Goal: Task Accomplishment & Management: Complete application form

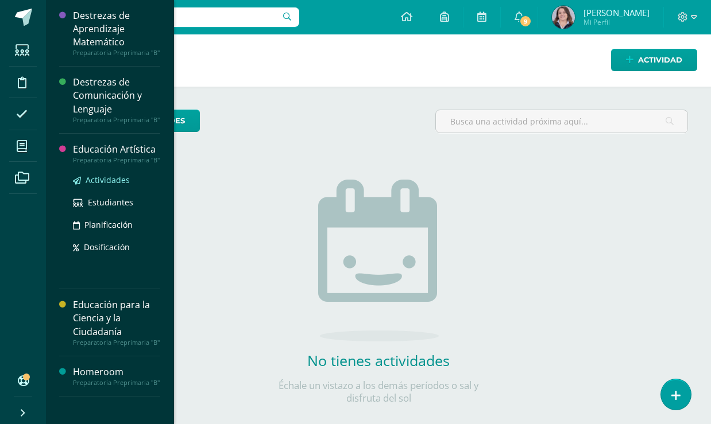
click at [121, 180] on span "Actividades" at bounding box center [108, 180] width 44 height 11
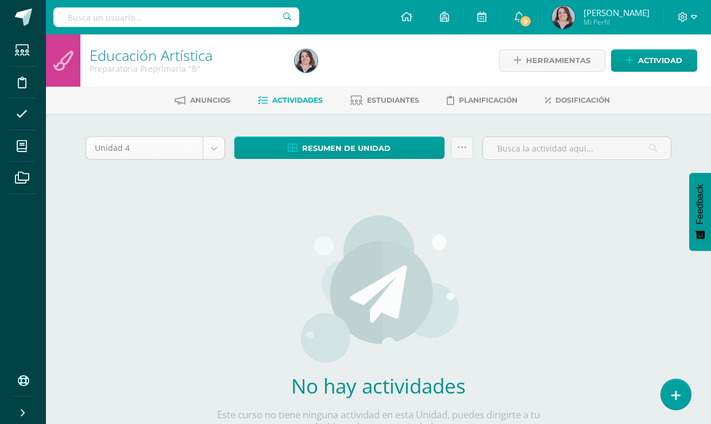
click at [204, 149] on body "Estudiantes Disciplina Asistencia Mis cursos Archivos Soporte Ayuda Reportar un…" at bounding box center [355, 246] width 711 height 493
select select "Unidad 3"
click at [133, 254] on div "Unidad 3 Unidad 1 Unidad 2 Unidad 3 Unidad 4 Resumen de unidad Descargar como H…" at bounding box center [378, 304] width 595 height 334
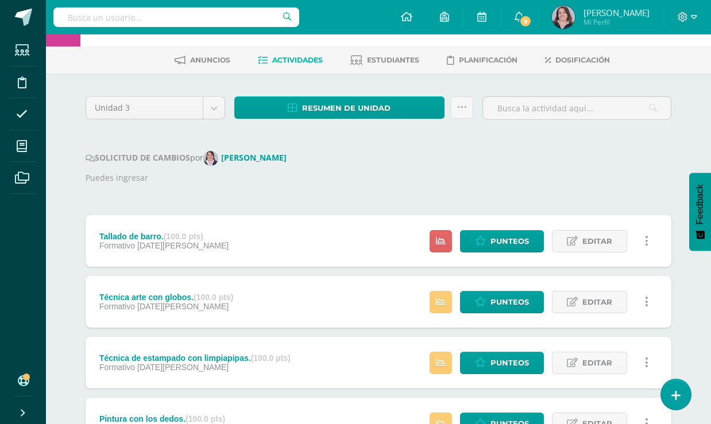
scroll to position [53, 0]
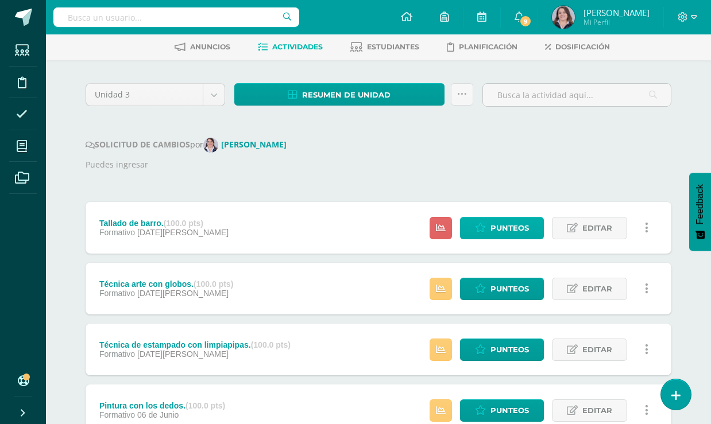
click at [515, 222] on span "Punteos" at bounding box center [510, 228] width 38 height 21
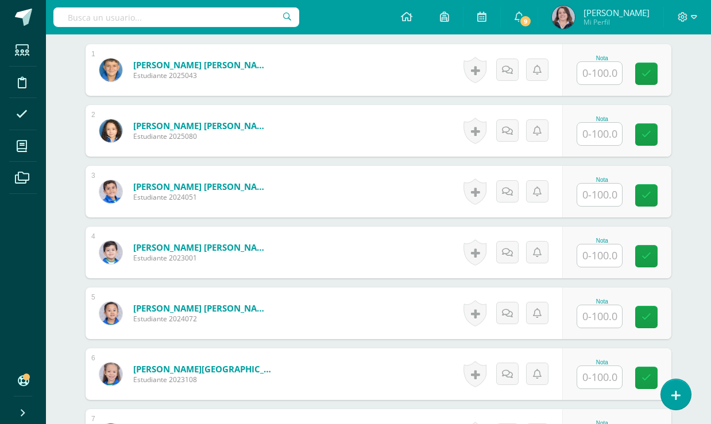
scroll to position [356, 0]
click at [603, 65] on input "text" at bounding box center [599, 72] width 45 height 22
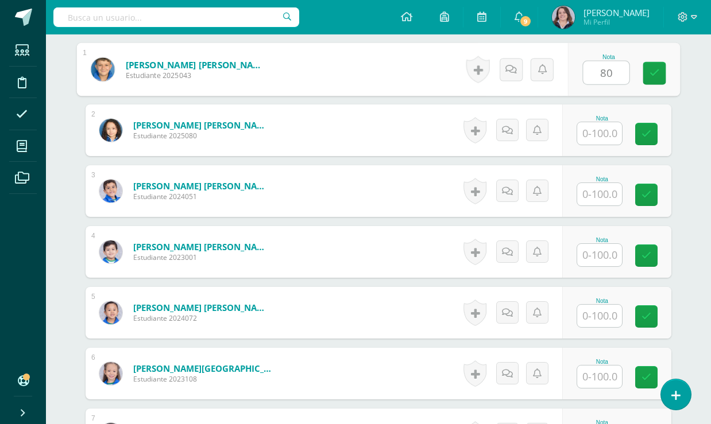
type input "80"
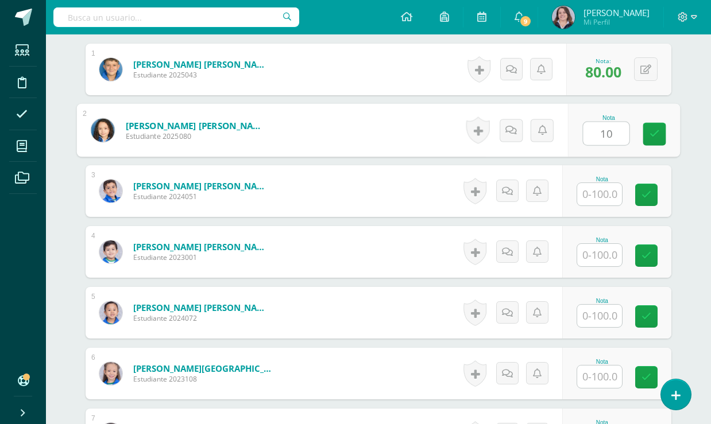
scroll to position [356, 0]
type input "100"
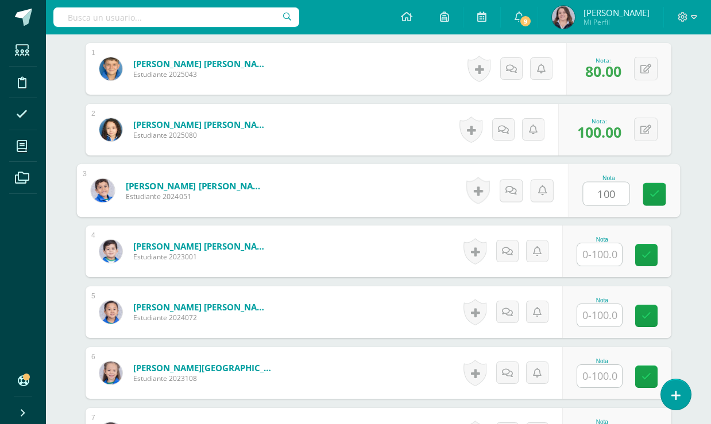
type input "100"
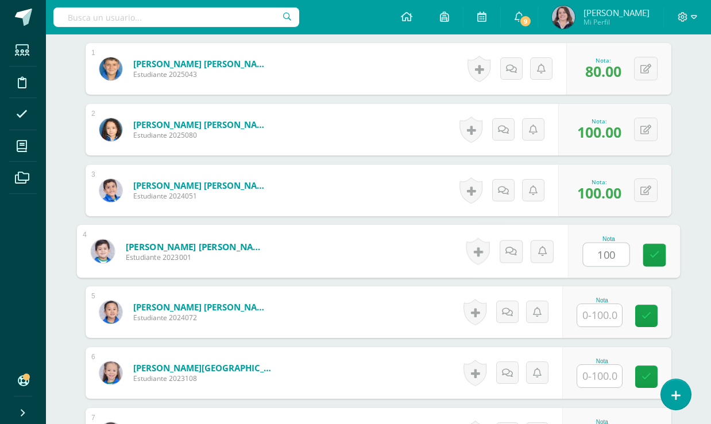
type input "100"
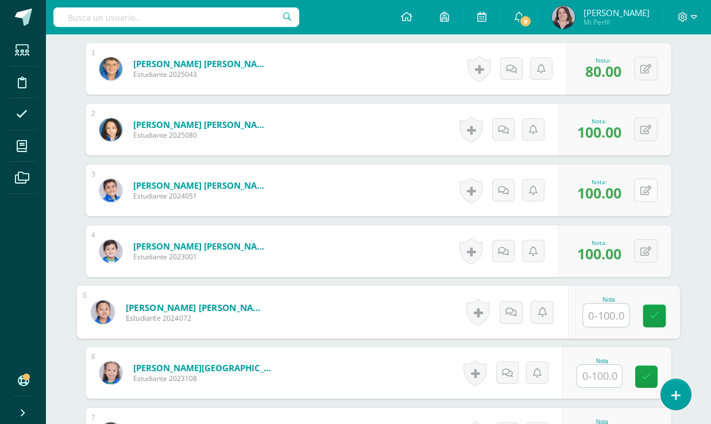
click at [658, 187] on button at bounding box center [646, 191] width 24 height 24
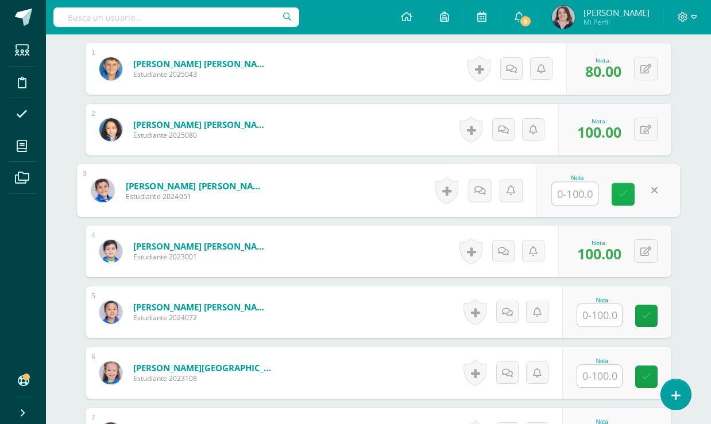
click at [612, 194] on link at bounding box center [623, 194] width 23 height 23
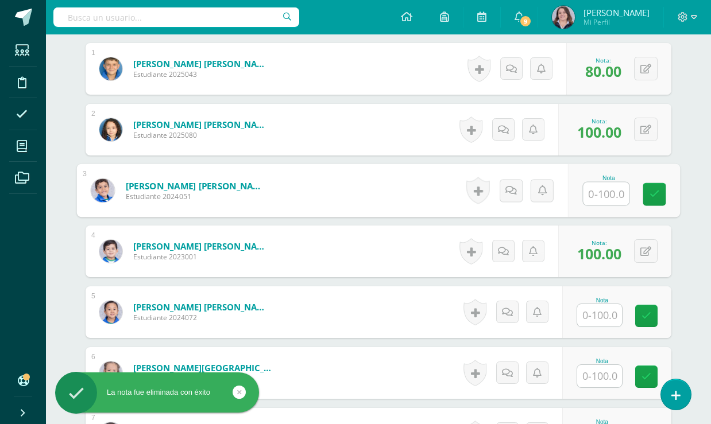
click at [602, 315] on input "text" at bounding box center [599, 315] width 45 height 22
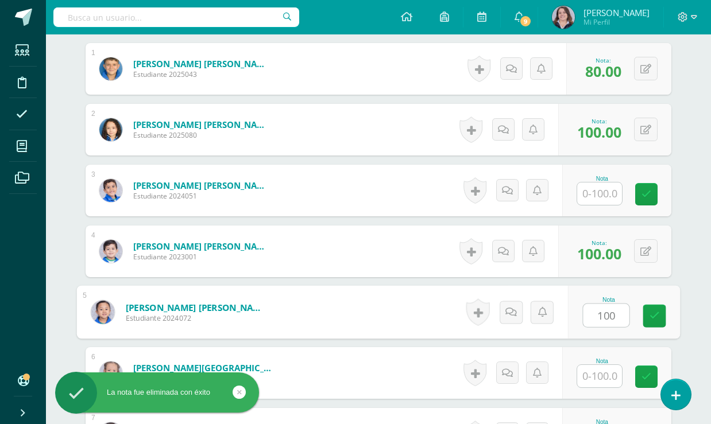
type input "100"
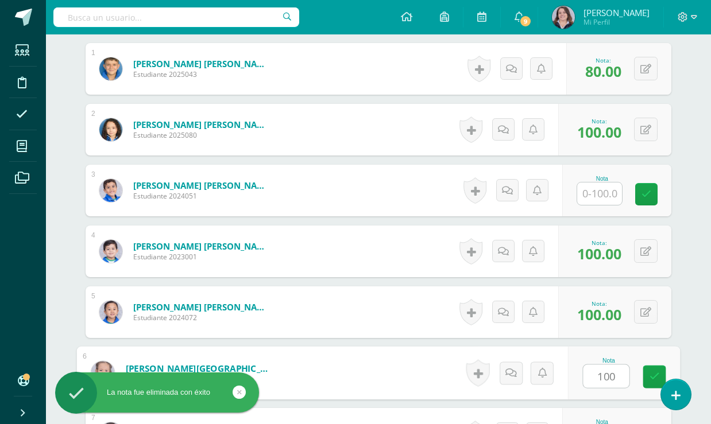
type input "100"
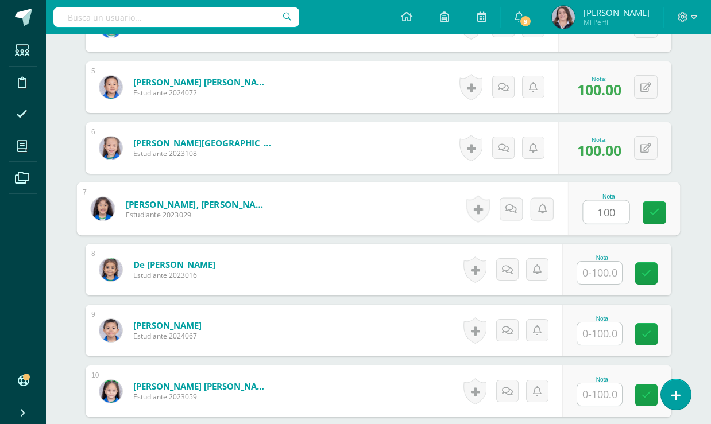
type input "100"
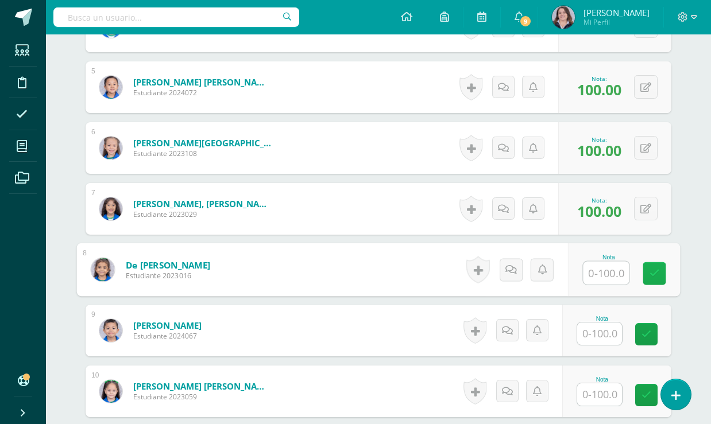
click at [657, 273] on icon at bounding box center [655, 274] width 10 height 10
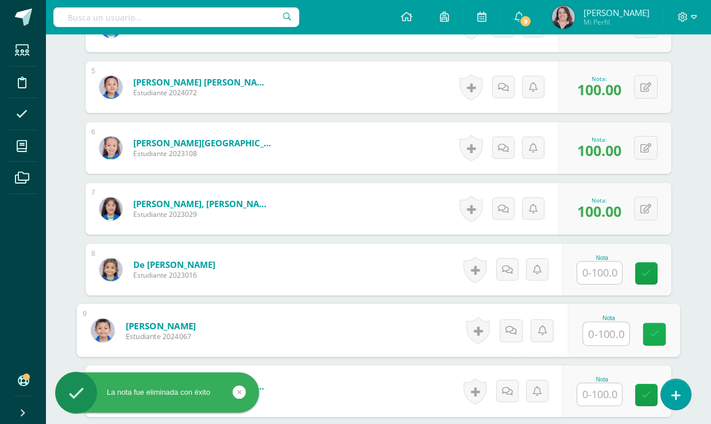
click at [653, 327] on link at bounding box center [654, 334] width 23 height 23
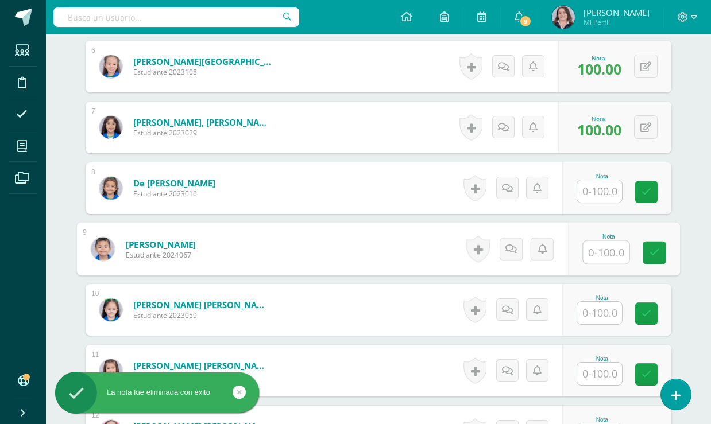
scroll to position [664, 0]
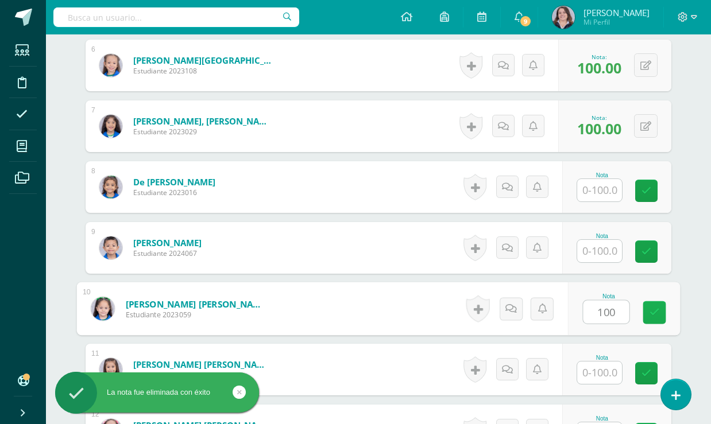
type input "100"
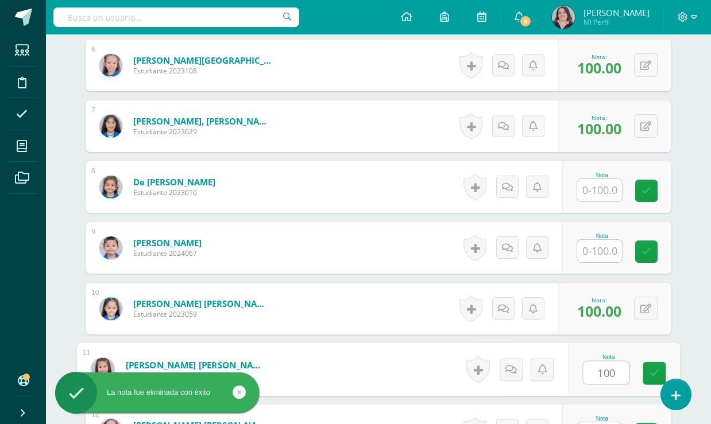
type input "100"
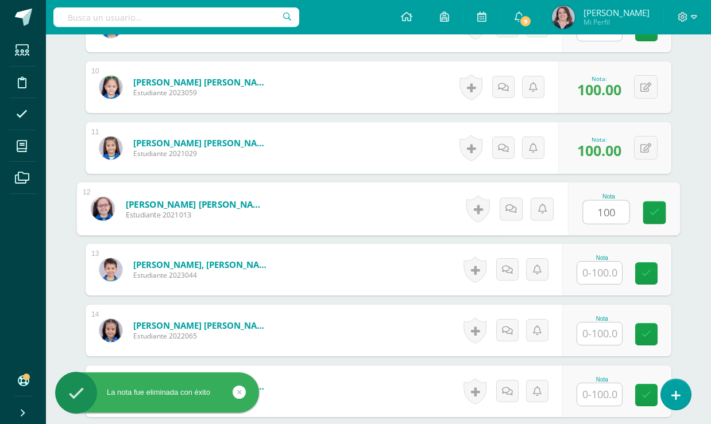
type input "100"
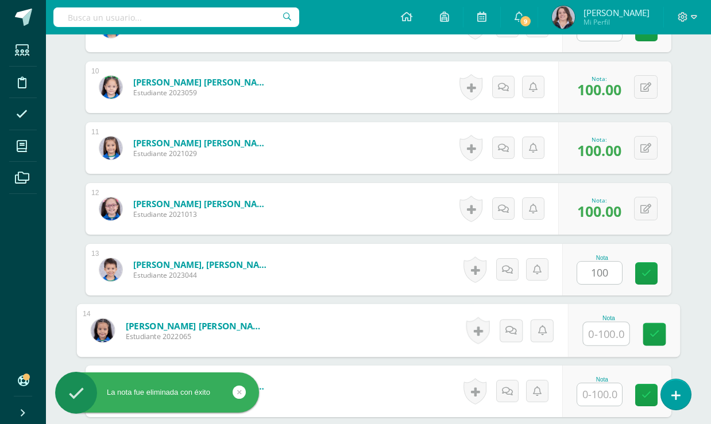
type input "100.00"
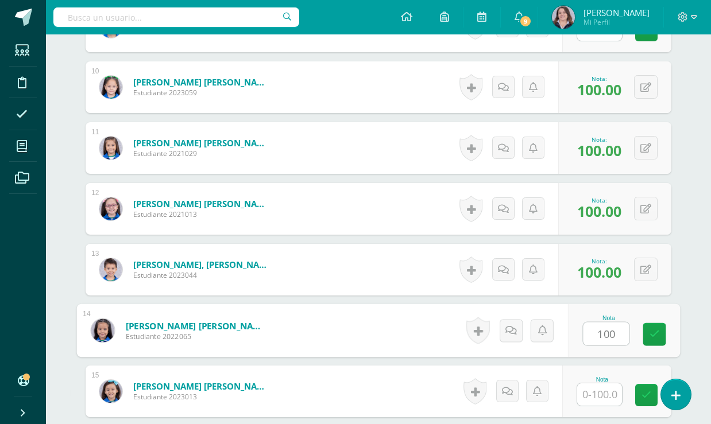
type input "100"
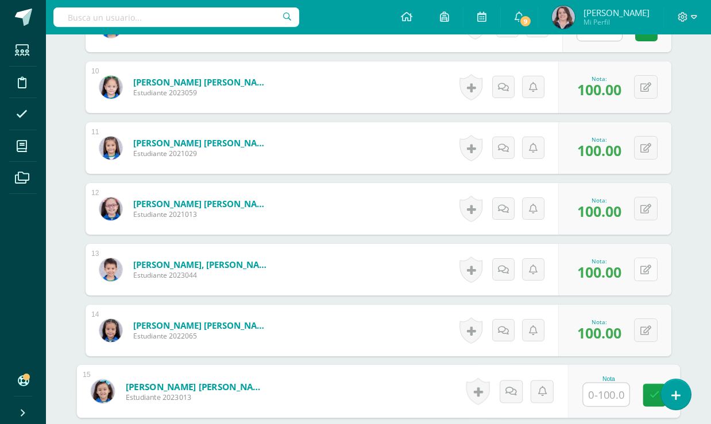
click at [648, 271] on icon at bounding box center [645, 270] width 11 height 10
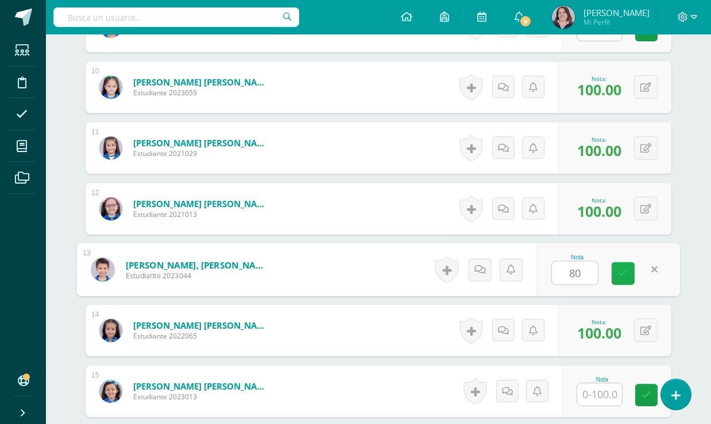
type input "80"
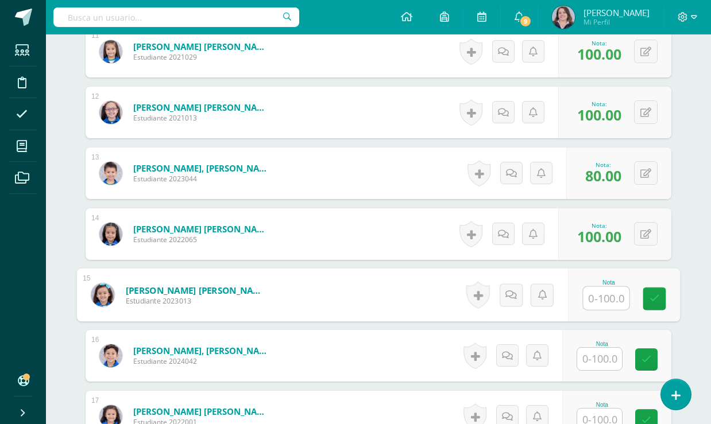
scroll to position [986, 0]
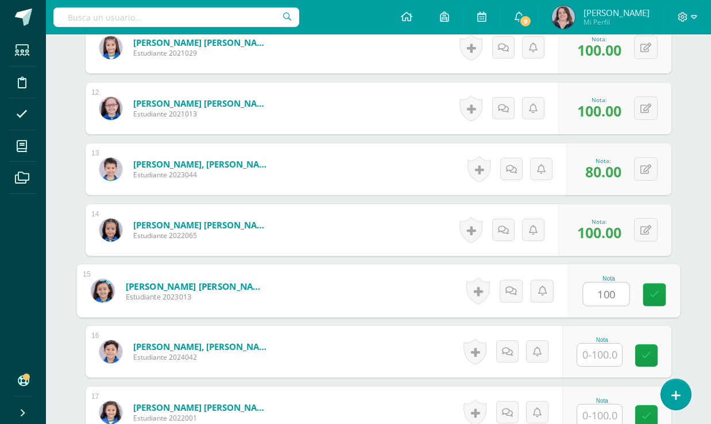
type input "100"
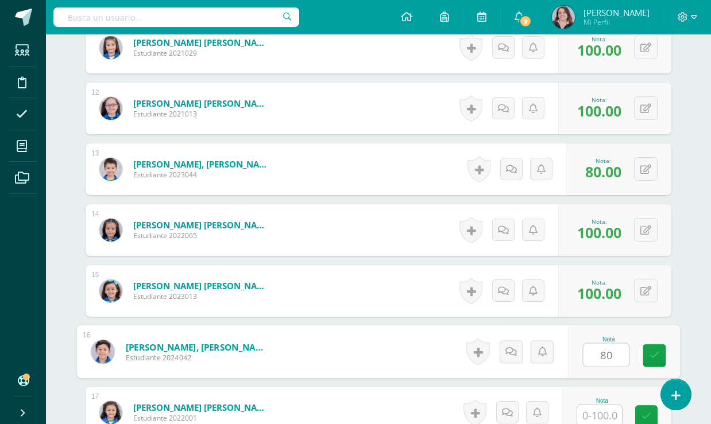
type input "80"
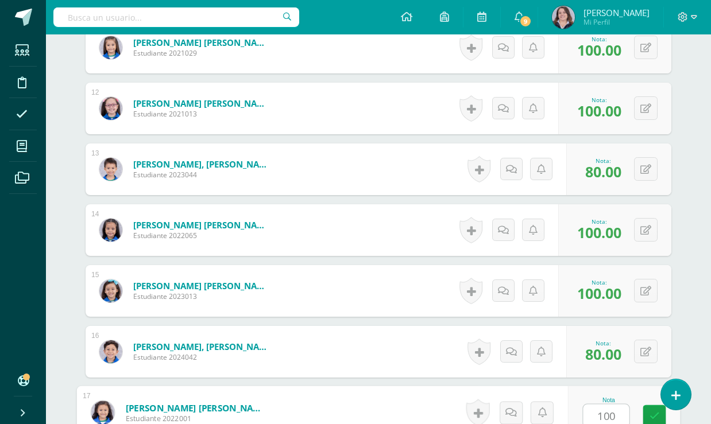
type input "100"
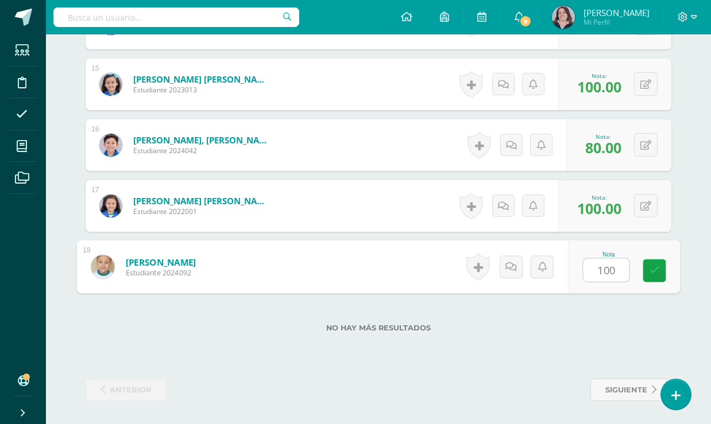
type input "100"
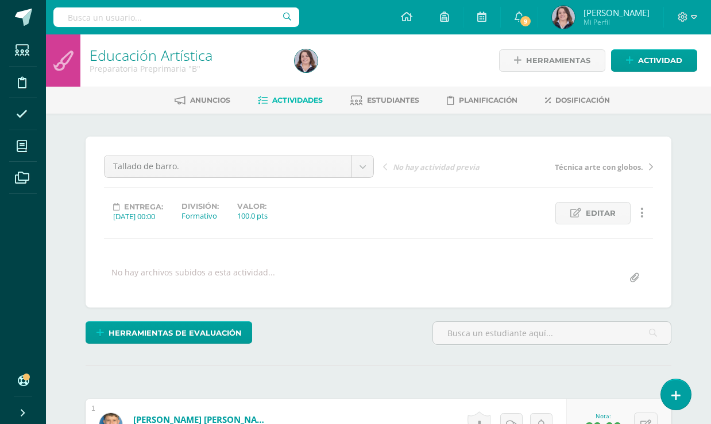
scroll to position [0, 0]
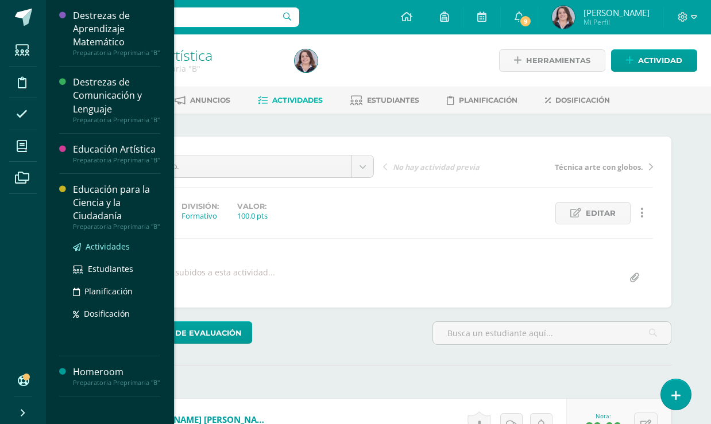
click at [114, 245] on span "Actividades" at bounding box center [108, 246] width 44 height 11
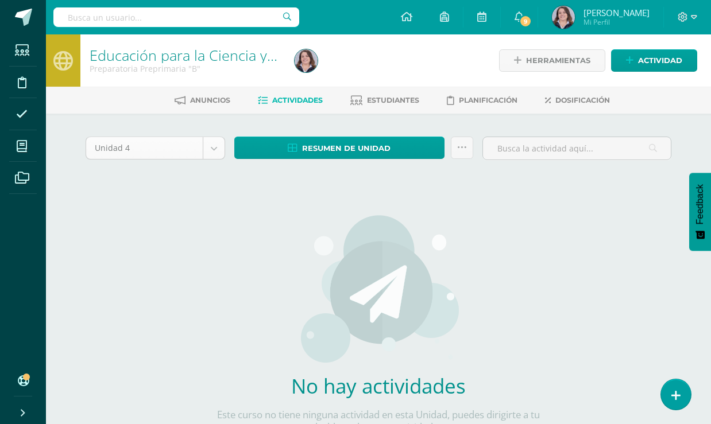
click at [213, 148] on body "Estudiantes Disciplina Asistencia Mis cursos Archivos Soporte Ayuda Reportar un…" at bounding box center [355, 246] width 711 height 493
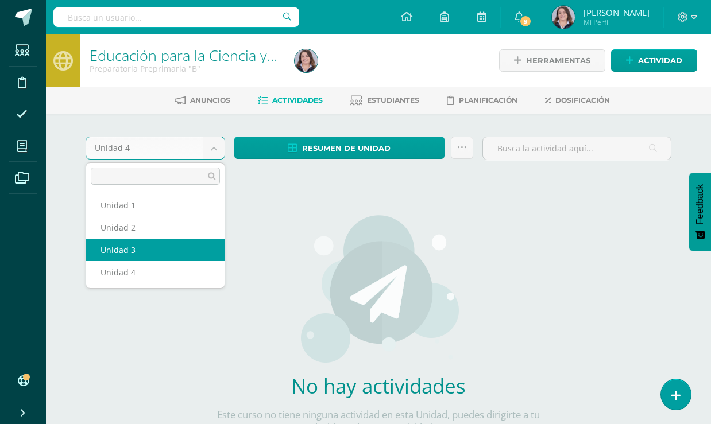
select select "Unidad 3"
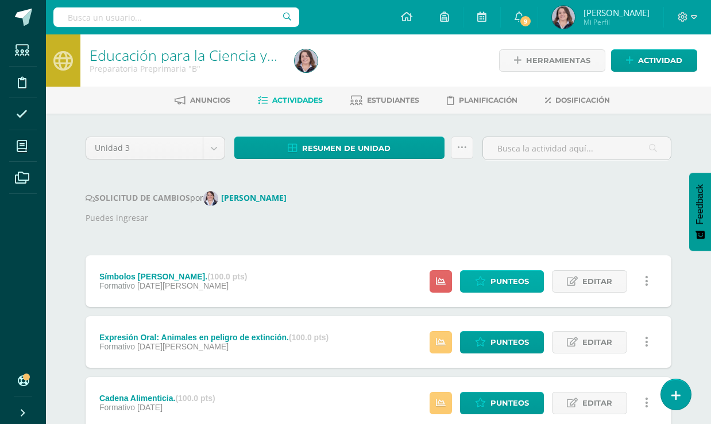
click at [510, 281] on span "Punteos" at bounding box center [510, 281] width 38 height 21
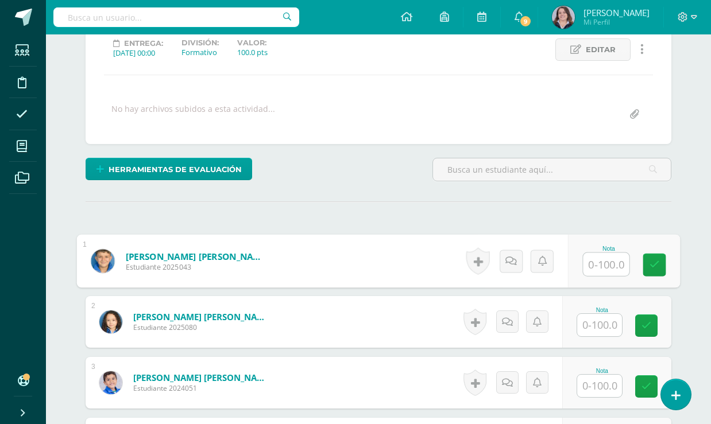
scroll to position [164, 0]
click at [600, 268] on input "text" at bounding box center [607, 264] width 46 height 23
type input "100"
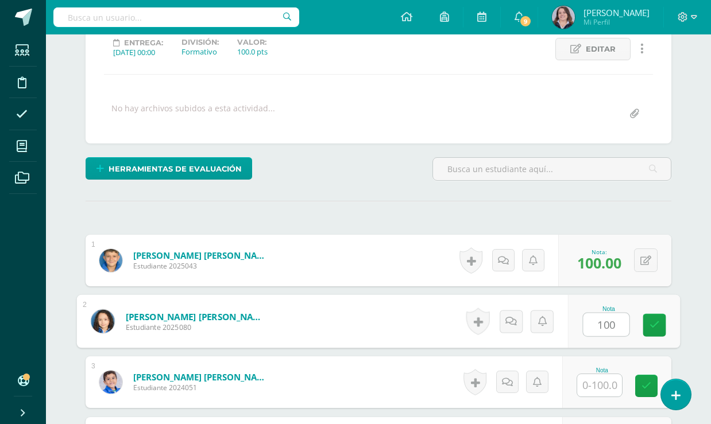
type input "100"
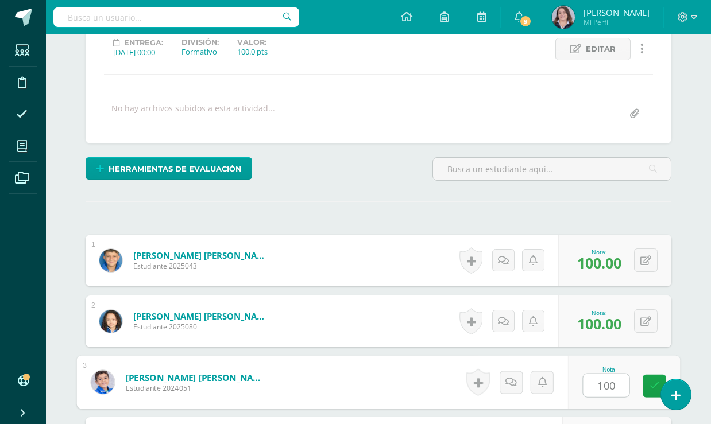
type input "100"
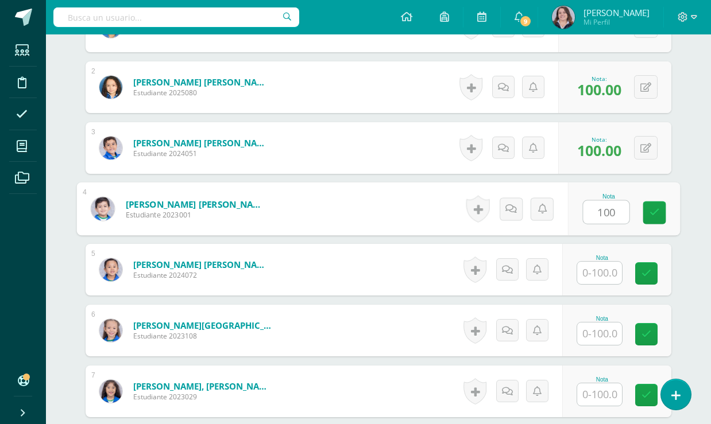
type input "100"
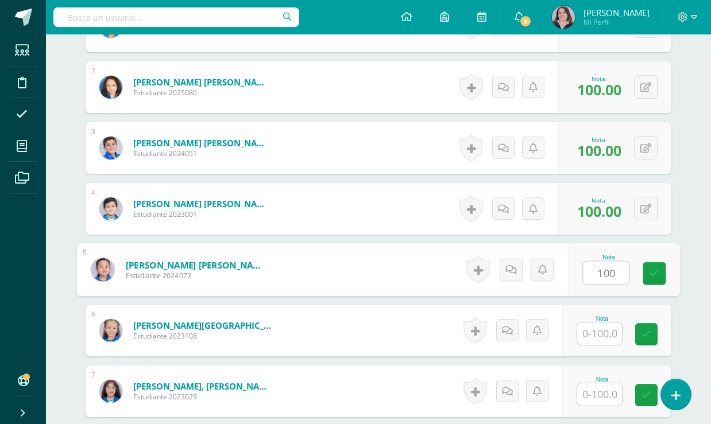
type input "100"
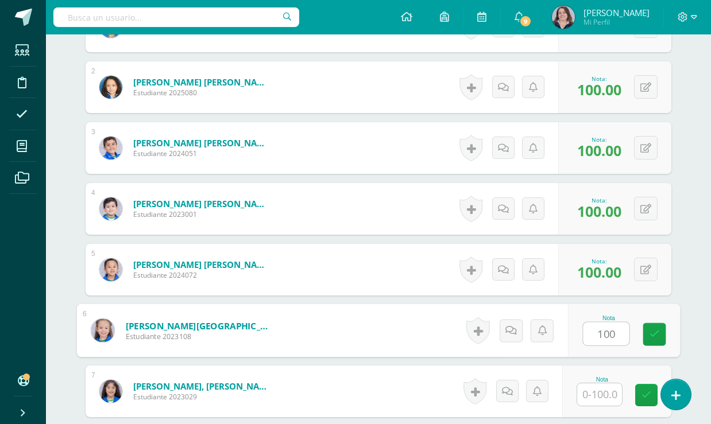
type input "100"
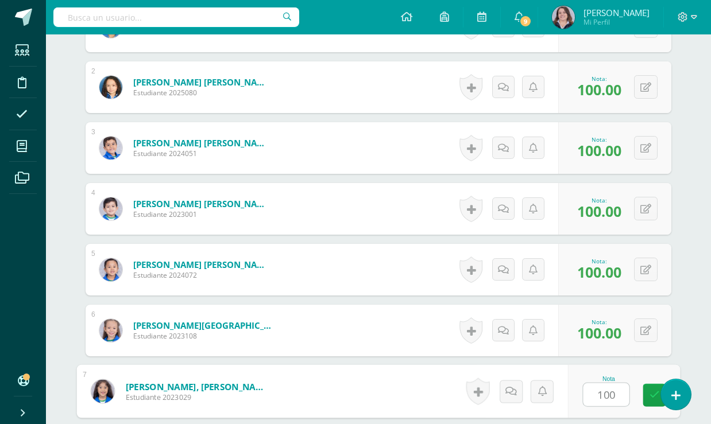
type input "100"
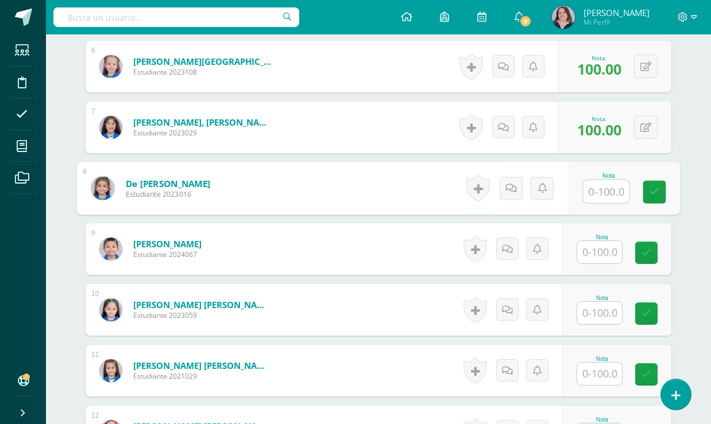
scroll to position [664, 0]
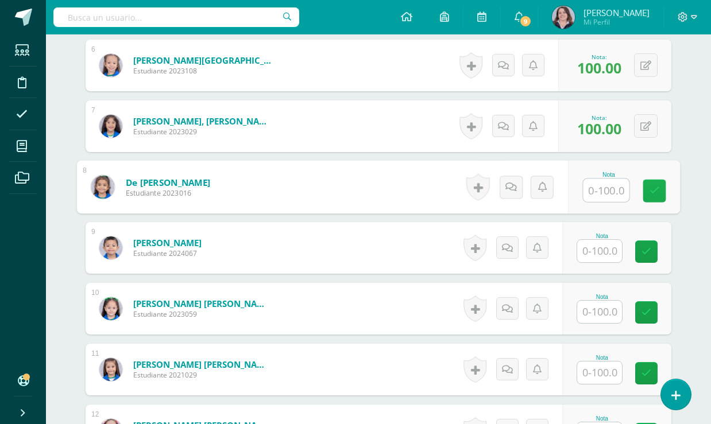
click at [661, 191] on link at bounding box center [654, 191] width 23 height 23
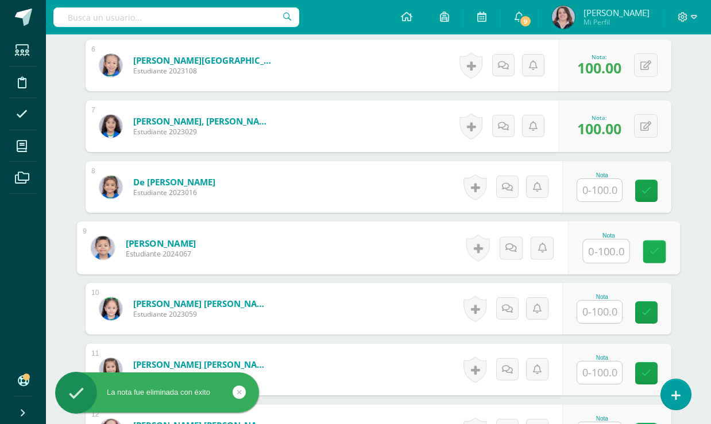
click at [665, 244] on link at bounding box center [654, 252] width 23 height 23
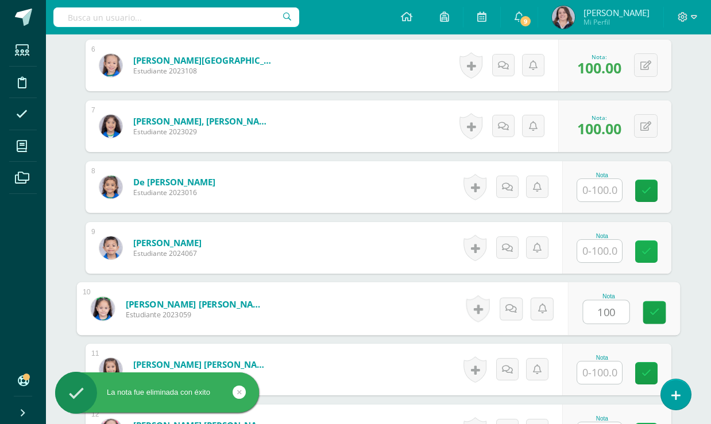
type input "100"
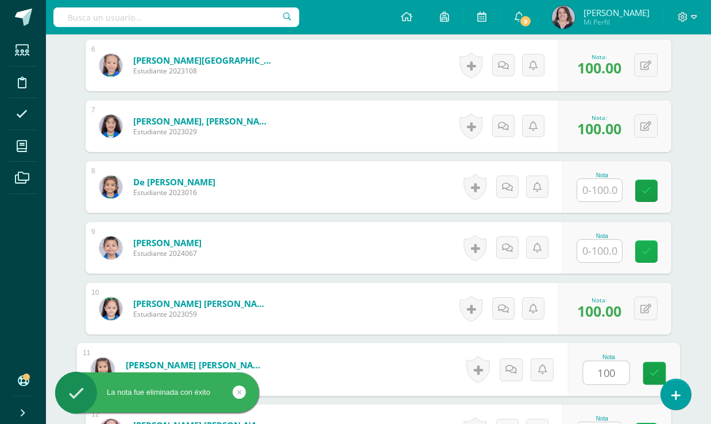
type input "100"
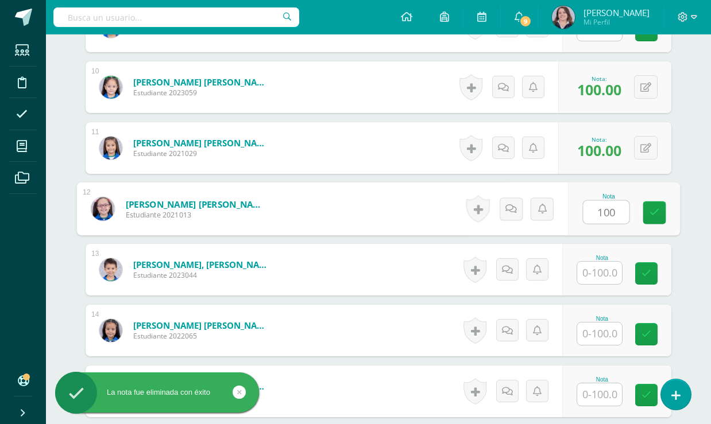
type input "100"
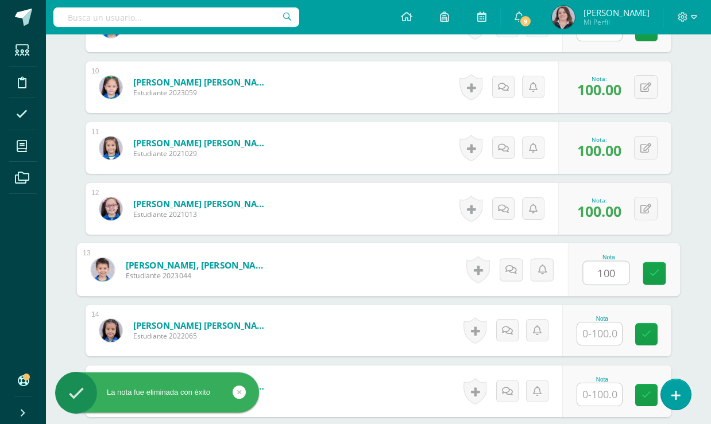
type input "100"
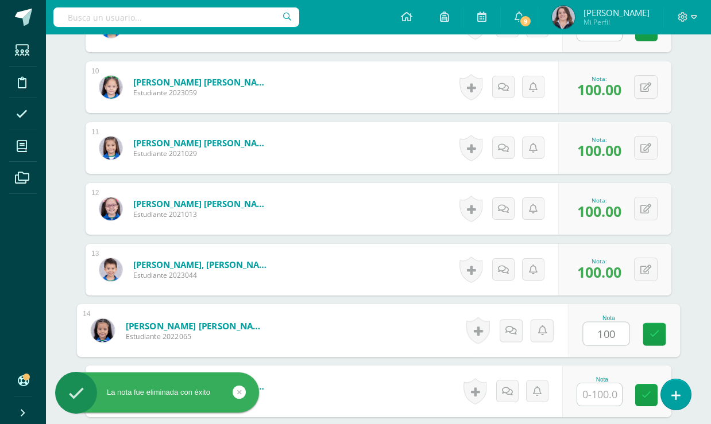
type input "100"
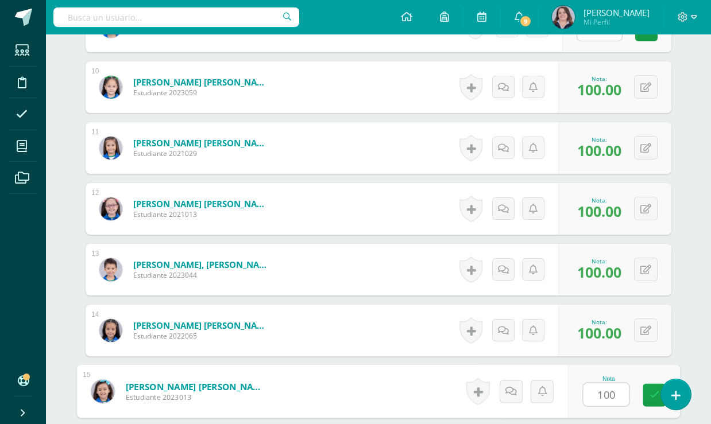
type input "100"
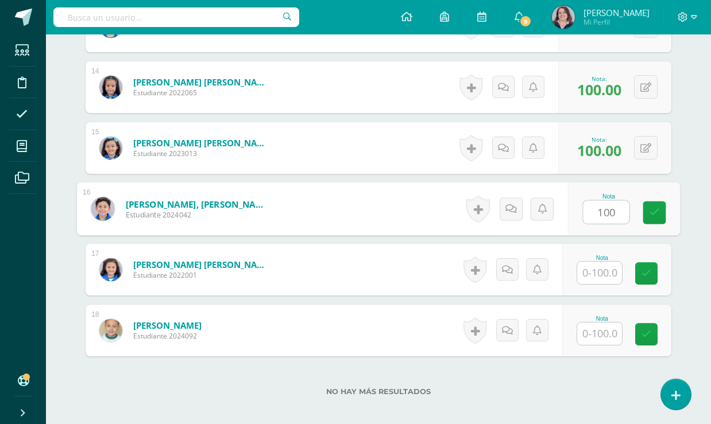
type input "100"
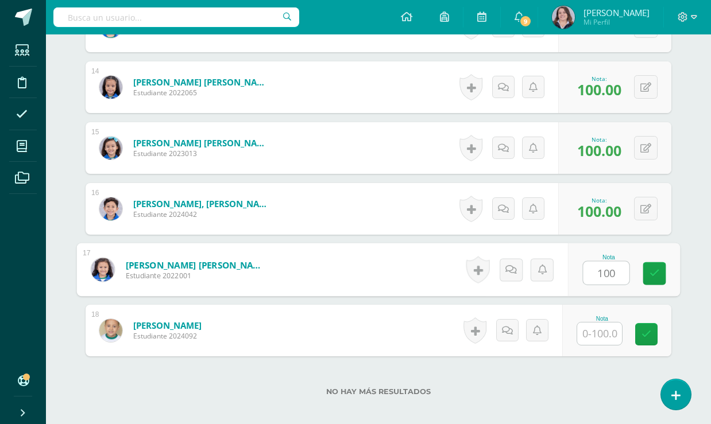
type input "100"
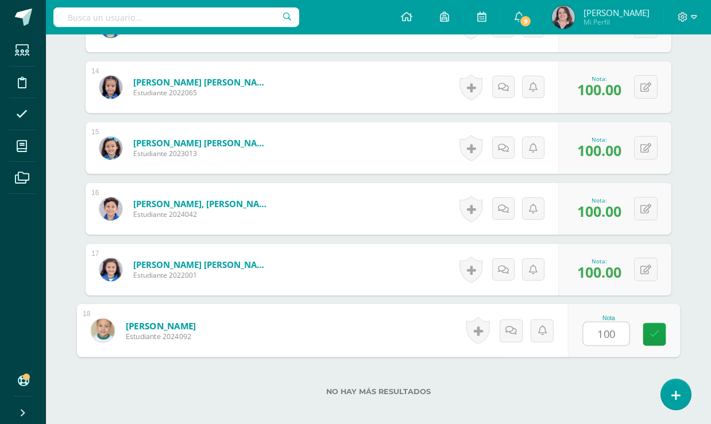
type input "100"
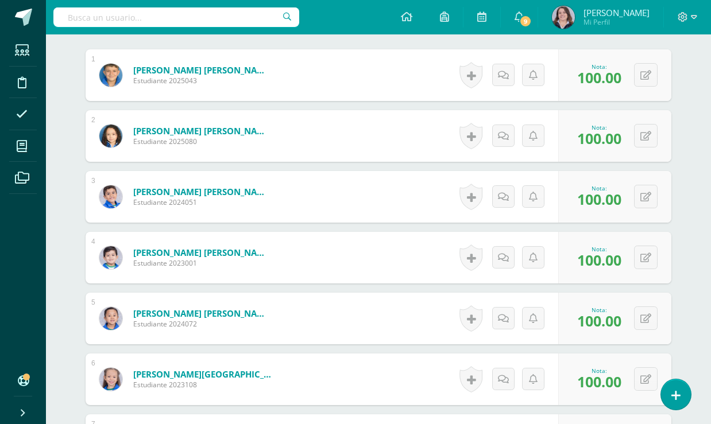
scroll to position [350, 0]
click at [648, 195] on icon at bounding box center [645, 197] width 11 height 10
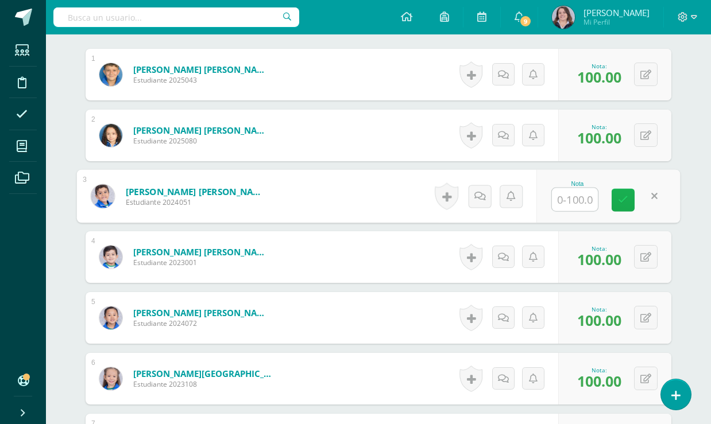
click at [630, 196] on link at bounding box center [623, 200] width 23 height 23
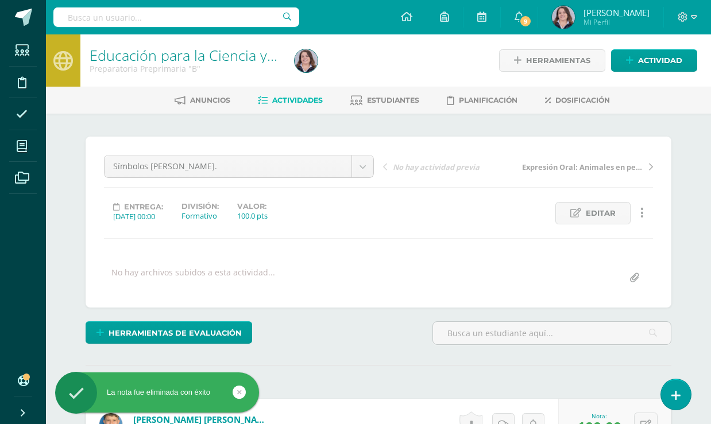
scroll to position [0, 0]
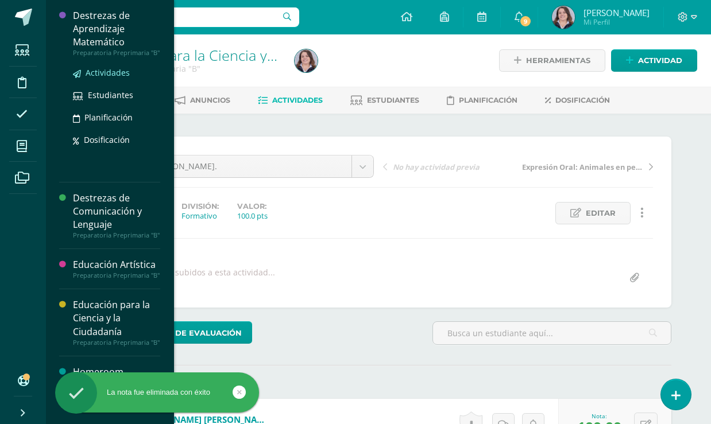
click at [112, 68] on span "Actividades" at bounding box center [108, 72] width 44 height 11
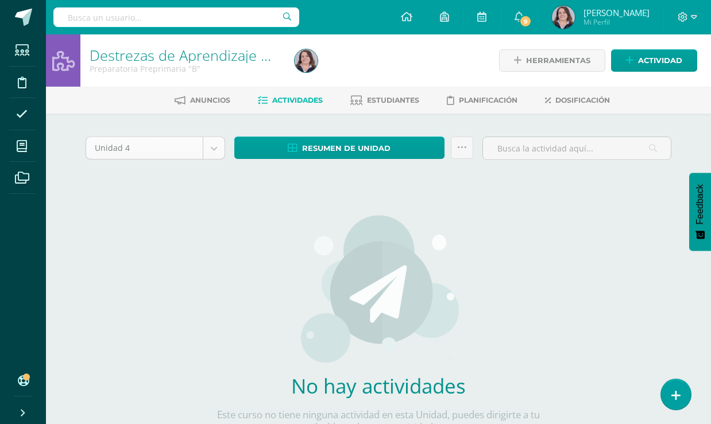
click at [222, 146] on body "Estudiantes Disciplina Asistencia Mis cursos Archivos Soporte Ayuda Reportar un…" at bounding box center [355, 246] width 711 height 493
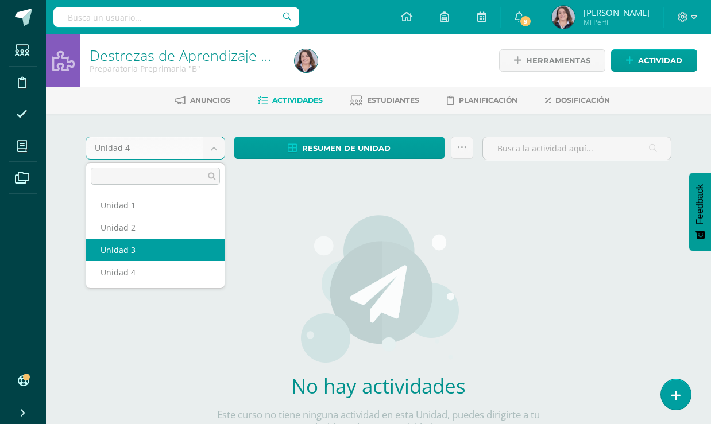
select select "Unidad 3"
